Goal: Task Accomplishment & Management: Complete application form

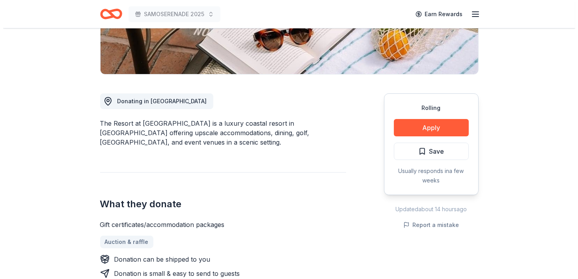
scroll to position [190, 0]
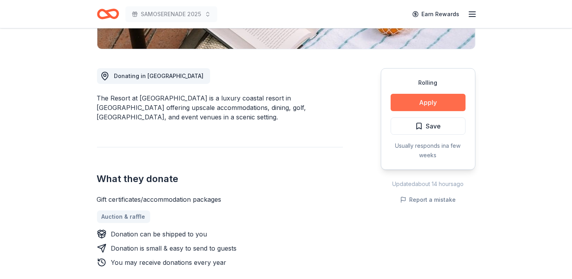
click at [418, 100] on button "Apply" at bounding box center [428, 102] width 75 height 17
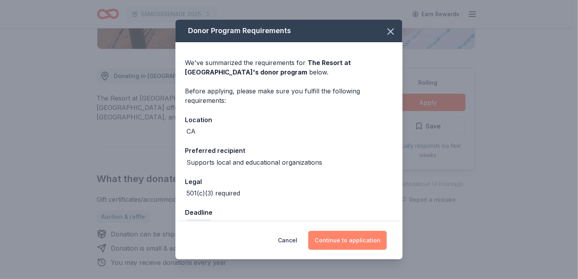
click at [341, 242] on button "Continue to application" at bounding box center [347, 240] width 78 height 19
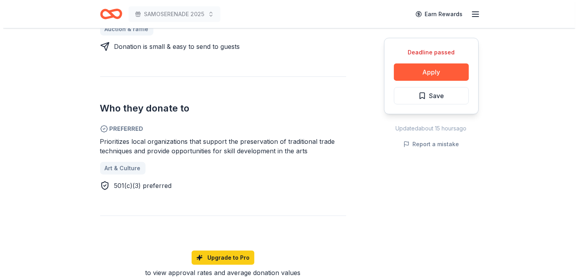
scroll to position [395, 0]
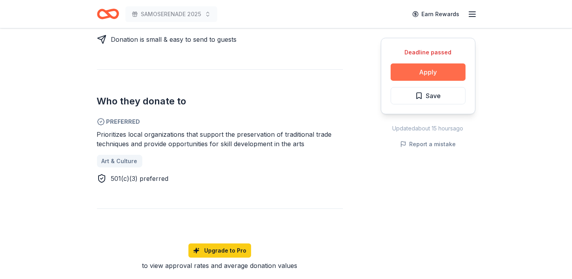
click at [435, 67] on button "Apply" at bounding box center [428, 71] width 75 height 17
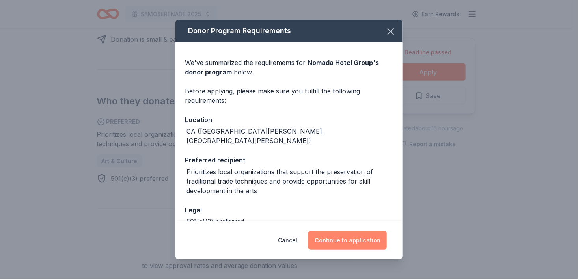
click at [358, 242] on button "Continue to application" at bounding box center [347, 240] width 78 height 19
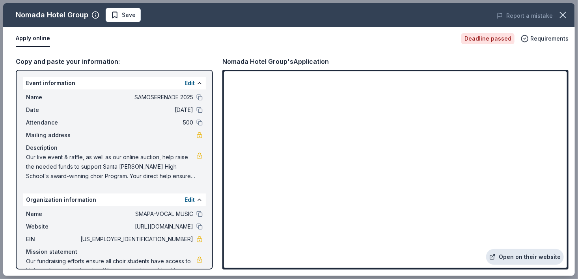
click at [517, 257] on link "Open on their website" at bounding box center [525, 257] width 78 height 16
